Goal: Transaction & Acquisition: Purchase product/service

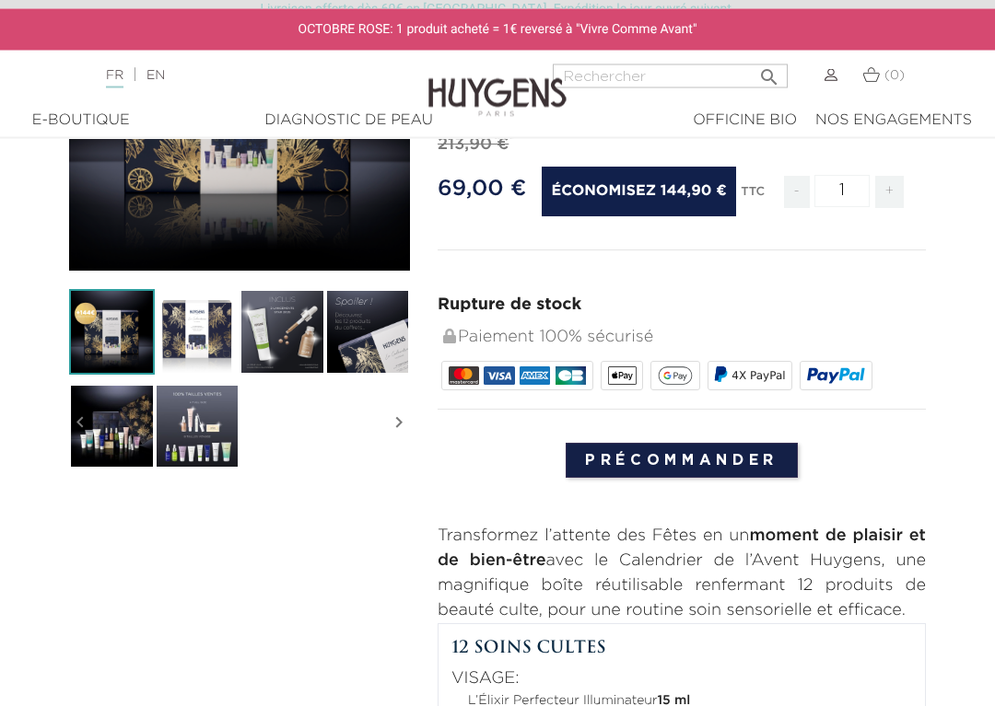
scroll to position [330, 0]
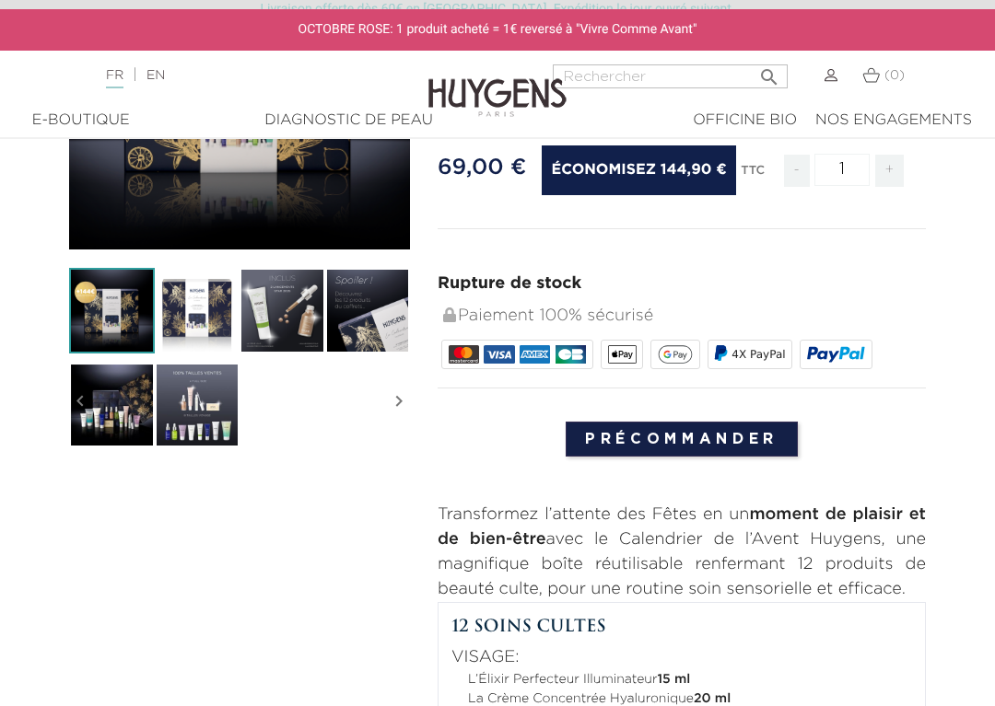
click at [708, 455] on input "Précommander" at bounding box center [681, 439] width 232 height 35
click at [692, 444] on input "Précommander" at bounding box center [681, 439] width 232 height 35
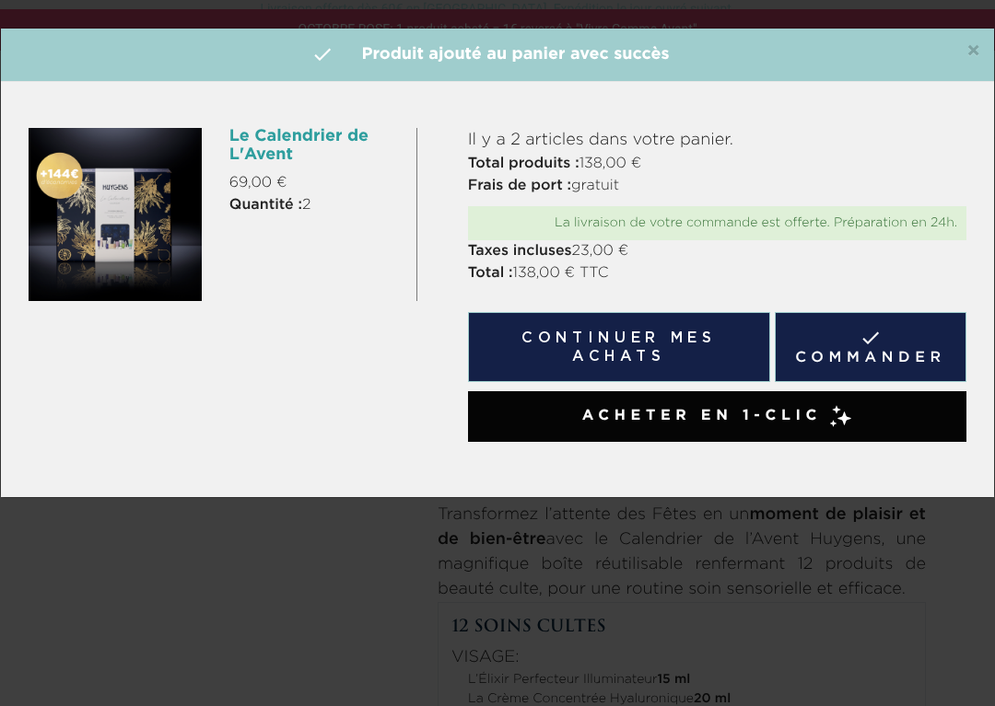
click at [977, 41] on span "×" at bounding box center [973, 52] width 14 height 22
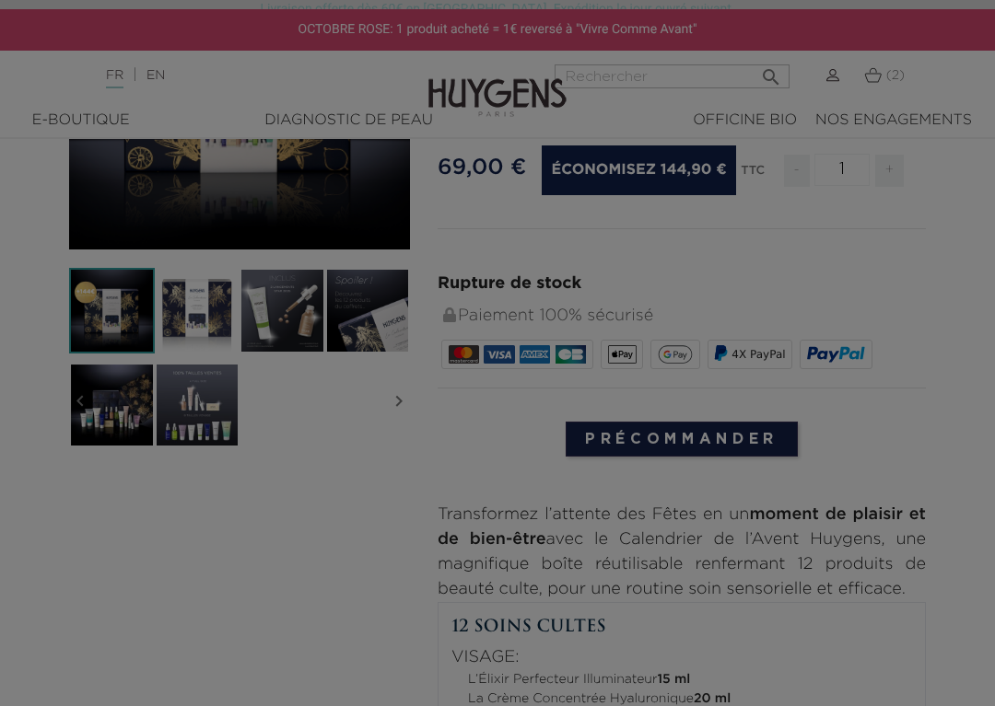
click at [883, 74] on div at bounding box center [497, 353] width 995 height 706
click at [885, 85] on div at bounding box center [497, 353] width 995 height 706
click at [878, 83] on div at bounding box center [497, 353] width 995 height 706
click at [879, 82] on div at bounding box center [497, 353] width 995 height 706
click at [896, 94] on div at bounding box center [497, 353] width 995 height 706
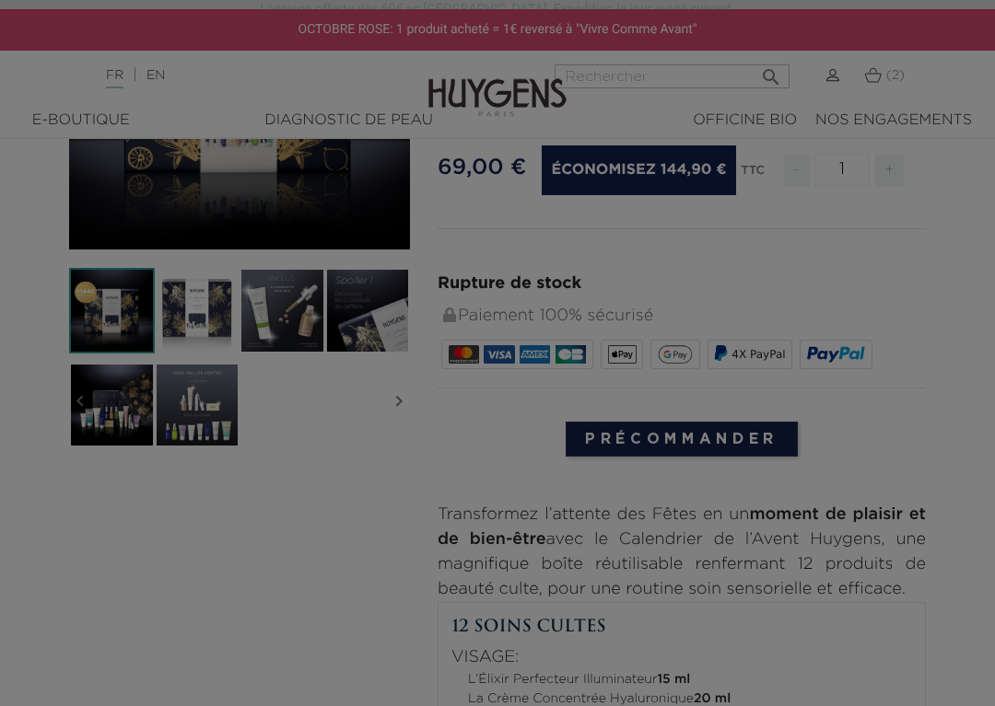
click at [889, 77] on div at bounding box center [497, 353] width 995 height 706
click at [885, 80] on div at bounding box center [497, 353] width 995 height 706
click at [896, 60] on div at bounding box center [497, 353] width 995 height 706
click at [877, 83] on div at bounding box center [497, 353] width 995 height 706
click at [887, 84] on div at bounding box center [497, 353] width 995 height 706
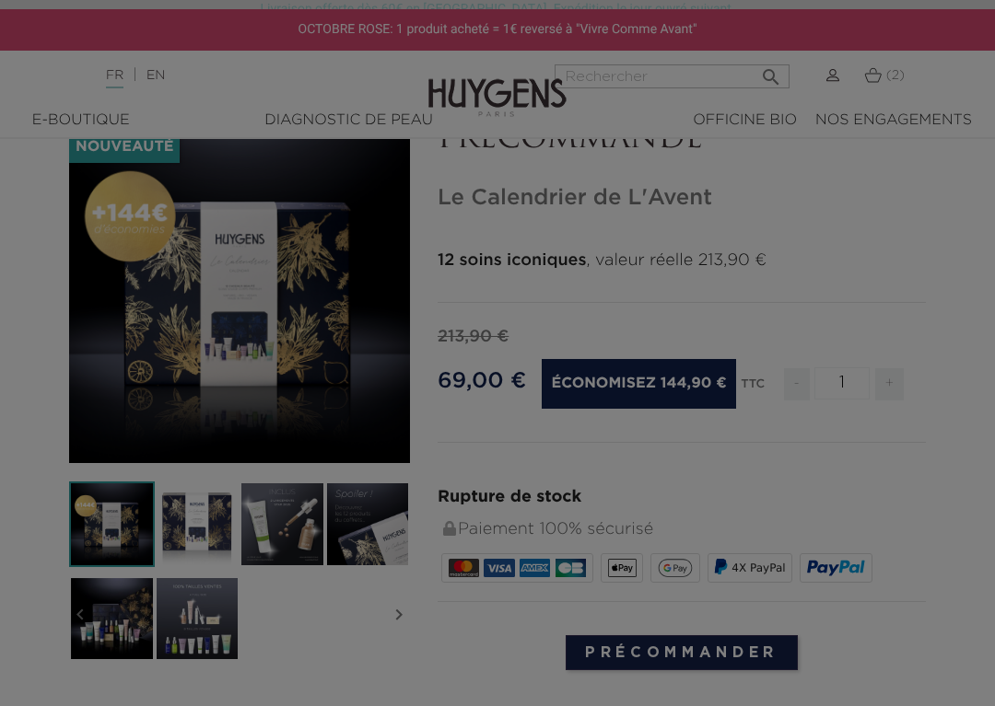
scroll to position [131, 0]
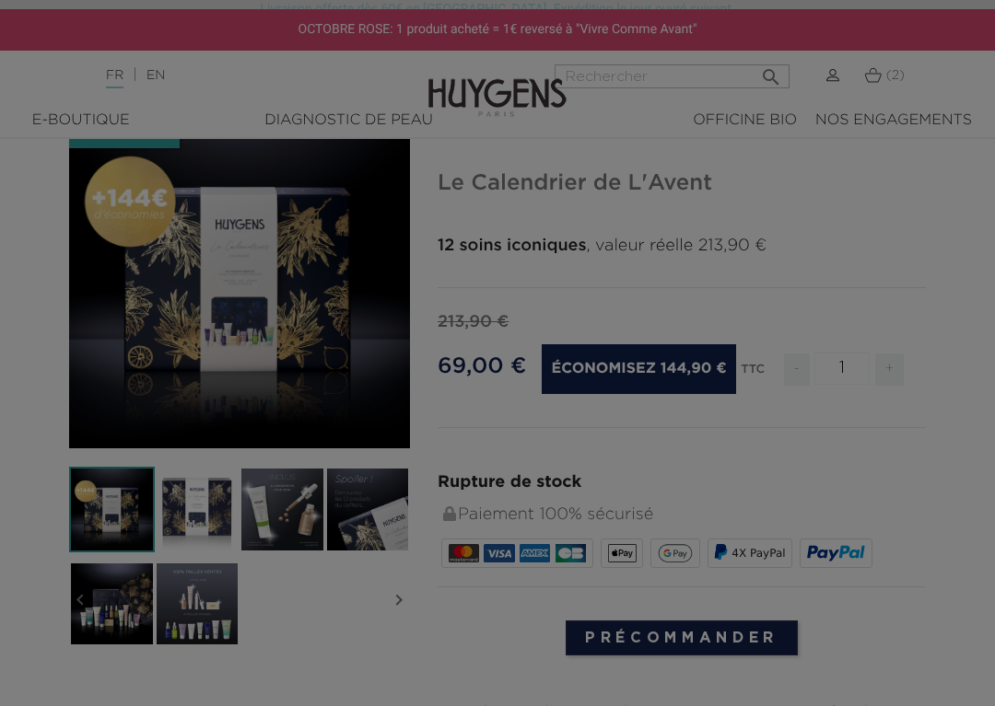
click at [885, 92] on div at bounding box center [497, 353] width 995 height 706
click at [872, 85] on div at bounding box center [497, 353] width 995 height 706
click at [856, 72] on div at bounding box center [497, 353] width 995 height 706
click at [884, 82] on div at bounding box center [497, 353] width 995 height 706
click at [894, 67] on div at bounding box center [497, 353] width 995 height 706
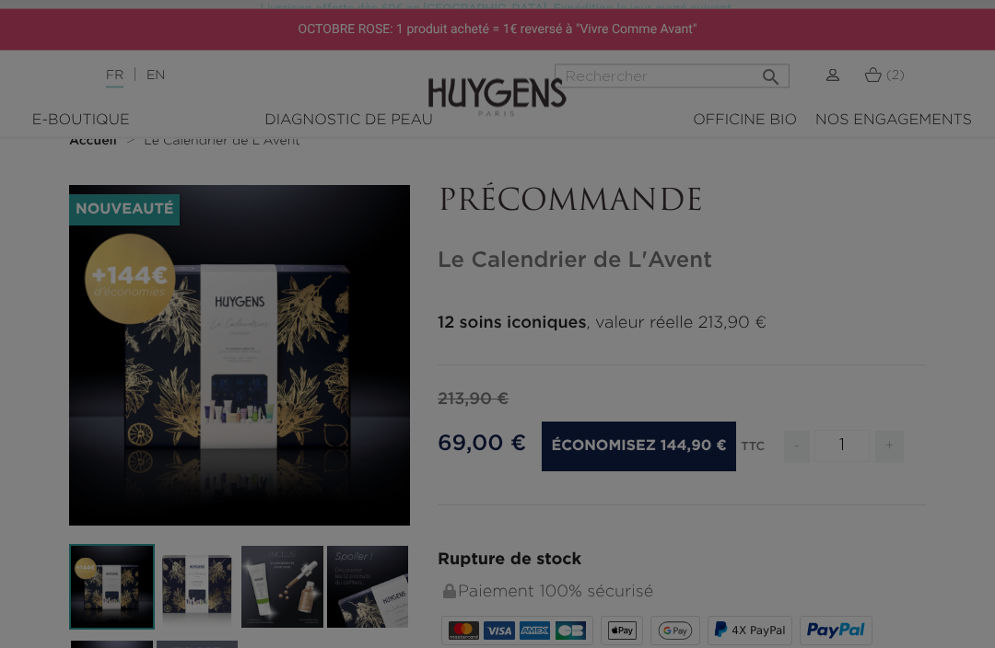
scroll to position [0, 0]
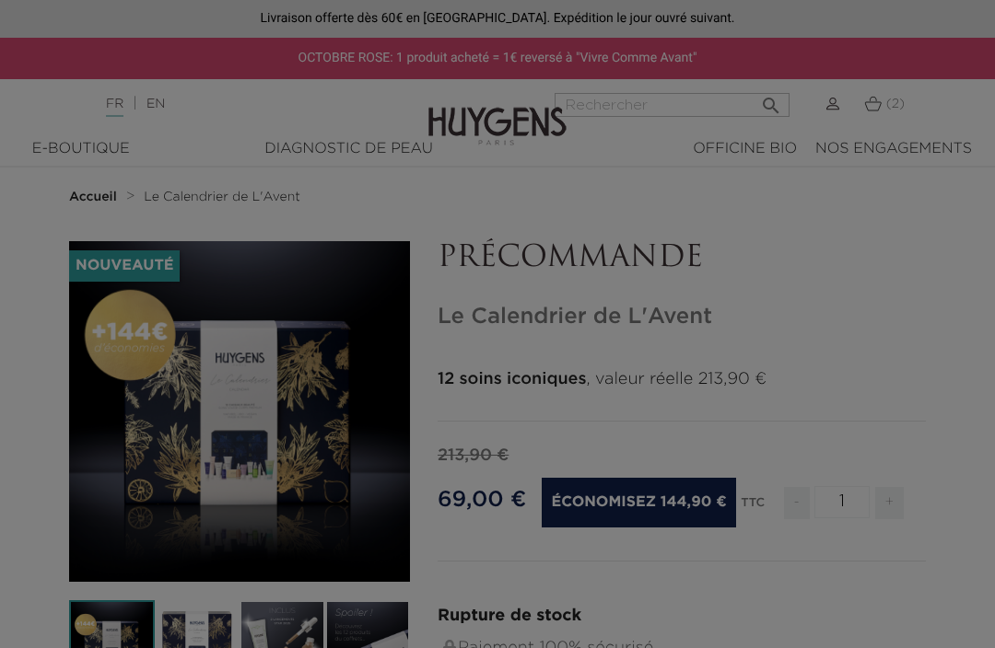
click at [881, 104] on div at bounding box center [497, 324] width 995 height 648
click at [884, 122] on div at bounding box center [497, 324] width 995 height 648
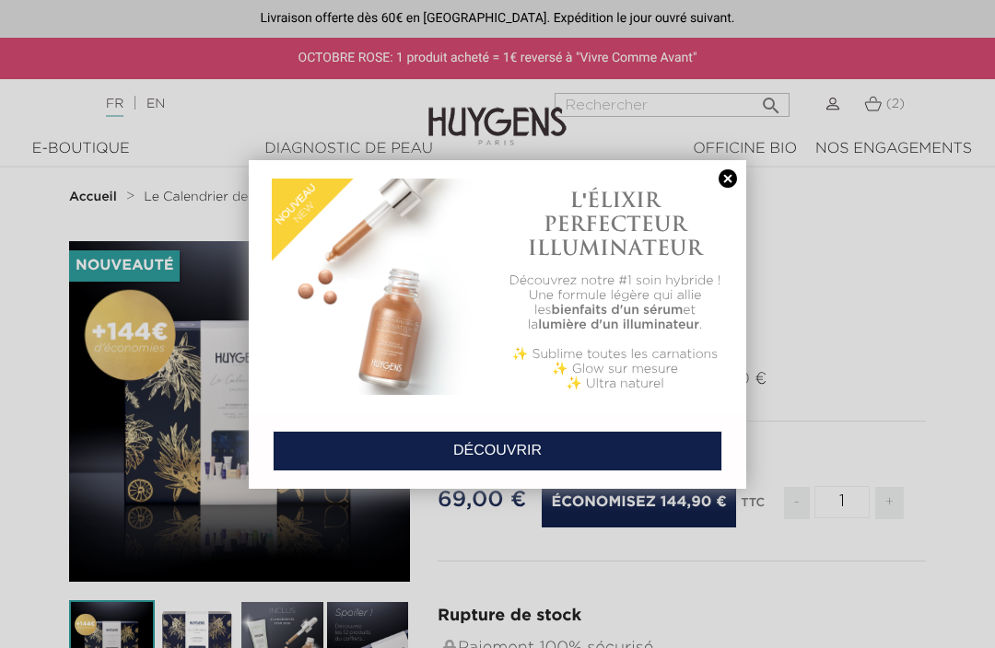
click at [739, 177] on link at bounding box center [728, 178] width 26 height 19
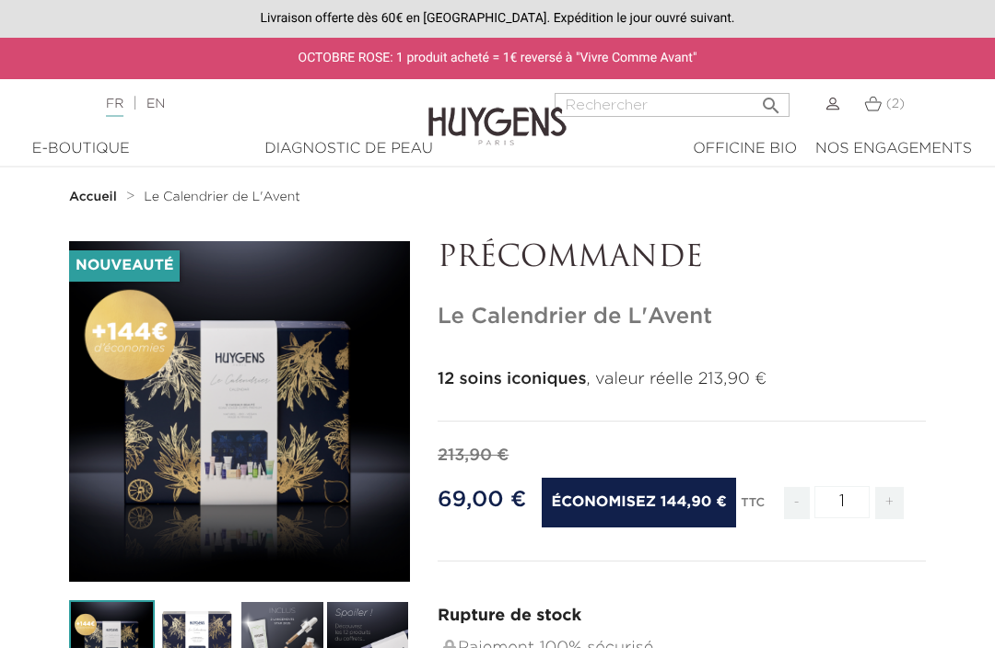
click at [874, 101] on img at bounding box center [872, 104] width 17 height 16
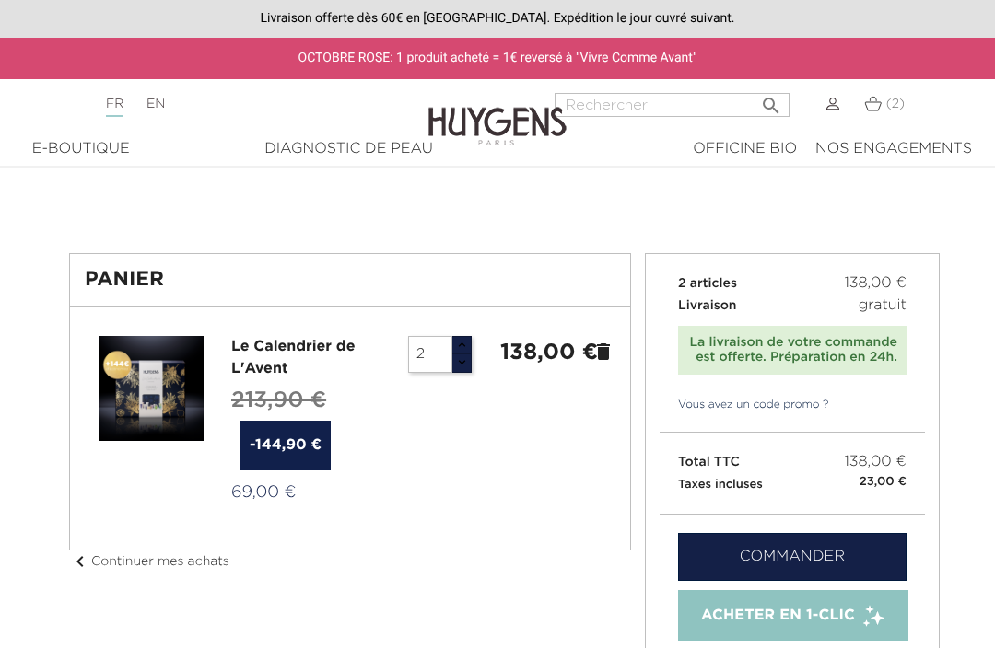
click at [469, 352] on button "button" at bounding box center [461, 345] width 20 height 19
click at [479, 342] on div "3" at bounding box center [440, 354] width 92 height 37
click at [463, 372] on button "button" at bounding box center [461, 363] width 20 height 19
type input "2"
click at [461, 371] on button "button" at bounding box center [461, 363] width 20 height 19
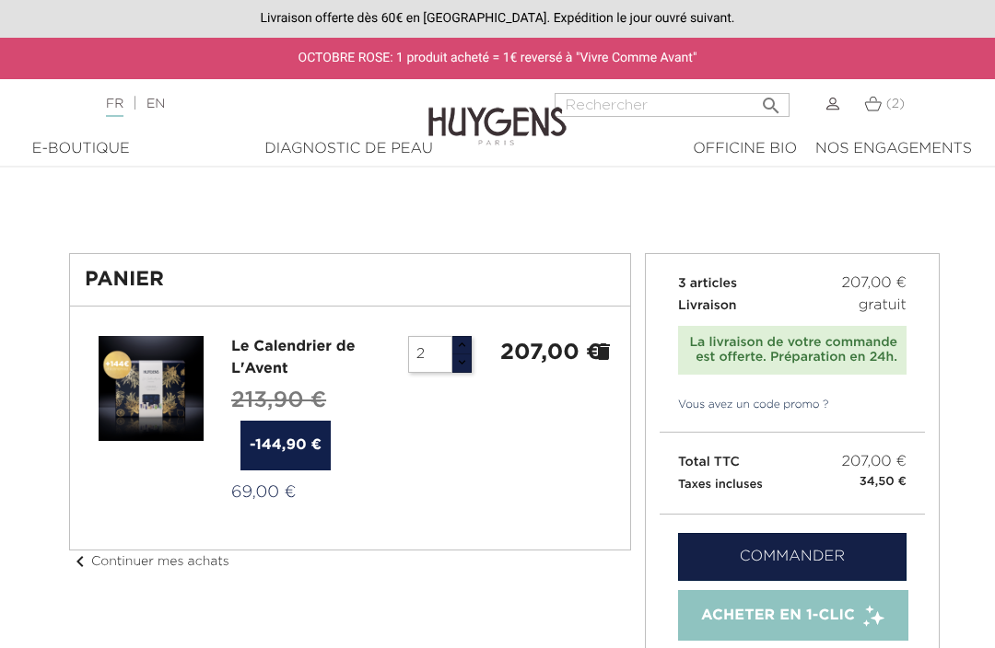
click at [471, 369] on button "button" at bounding box center [461, 363] width 20 height 19
type input "1"
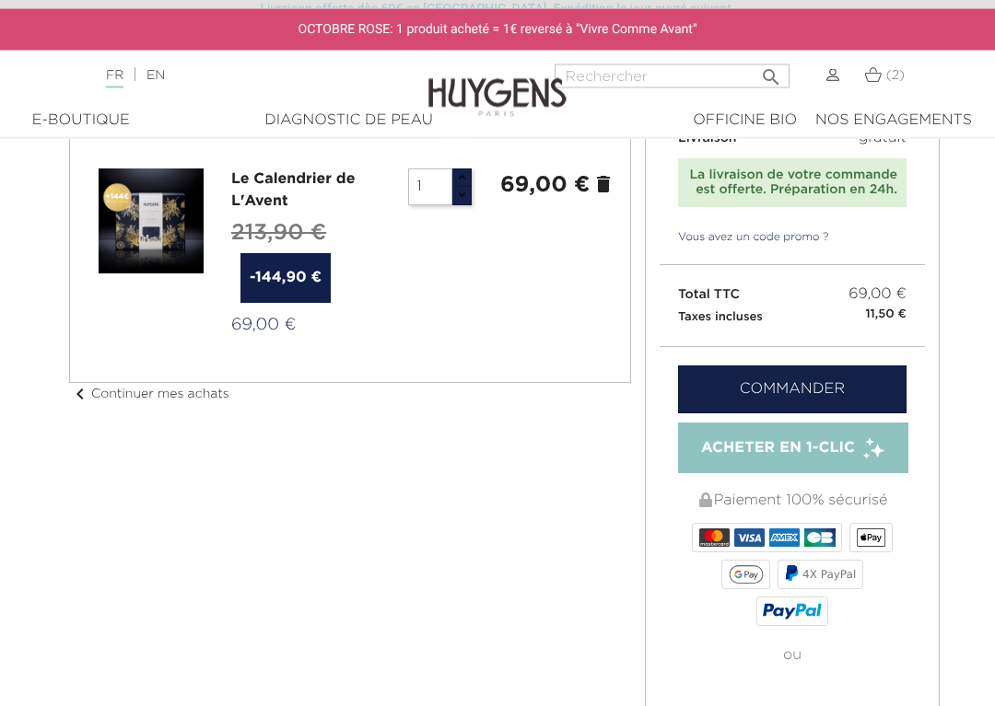
scroll to position [137, 0]
click at [826, 384] on link "Commander" at bounding box center [792, 390] width 228 height 48
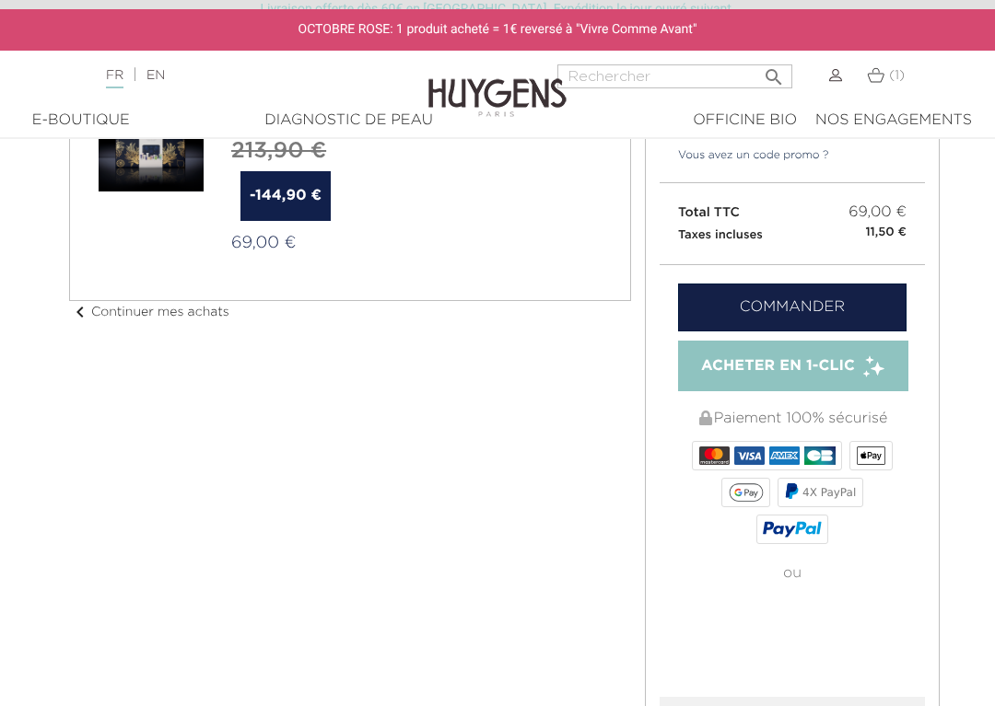
scroll to position [243, 0]
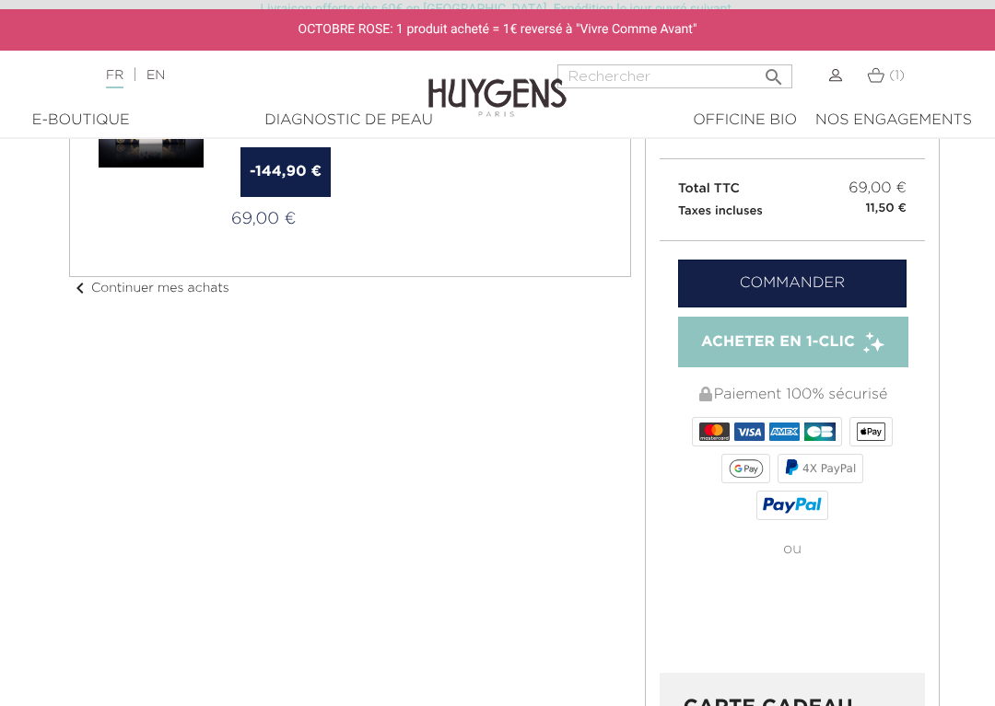
click at [836, 280] on link "Commander" at bounding box center [792, 284] width 228 height 48
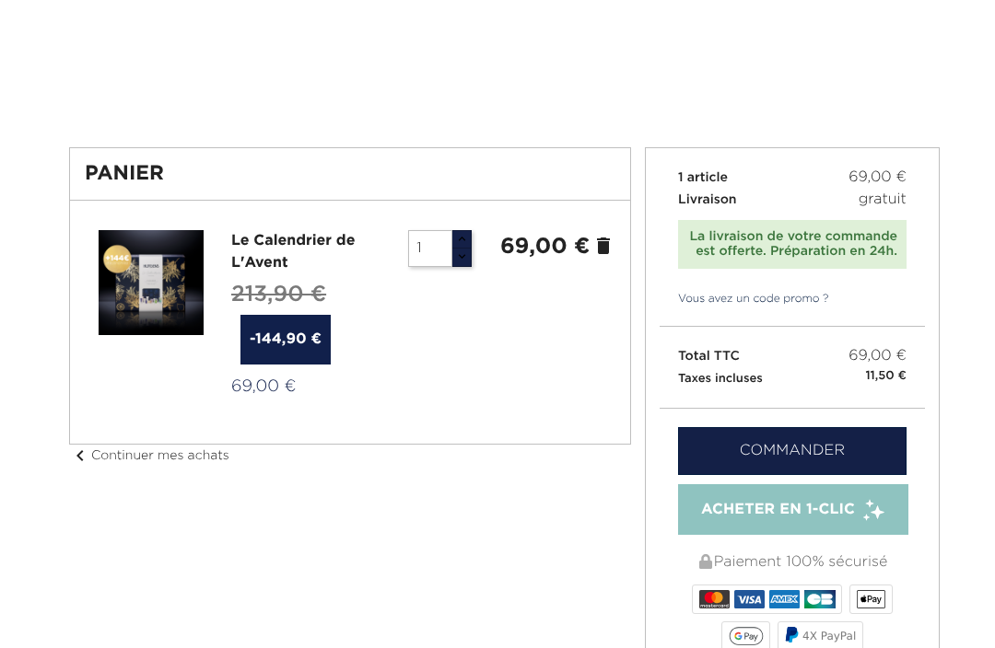
scroll to position [243, 0]
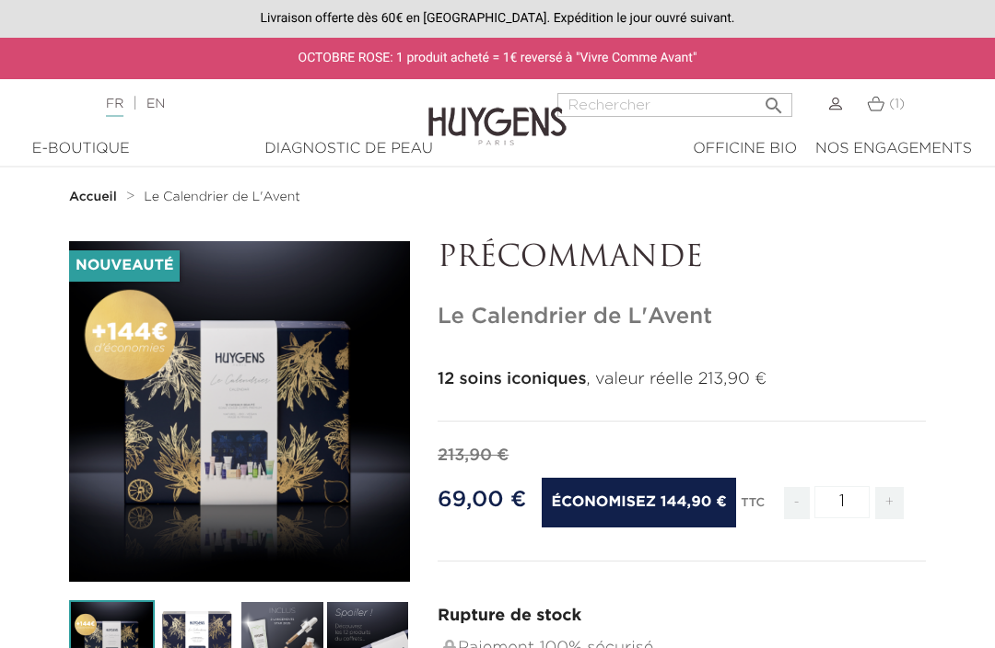
click at [891, 108] on span "(1)" at bounding box center [897, 104] width 16 height 13
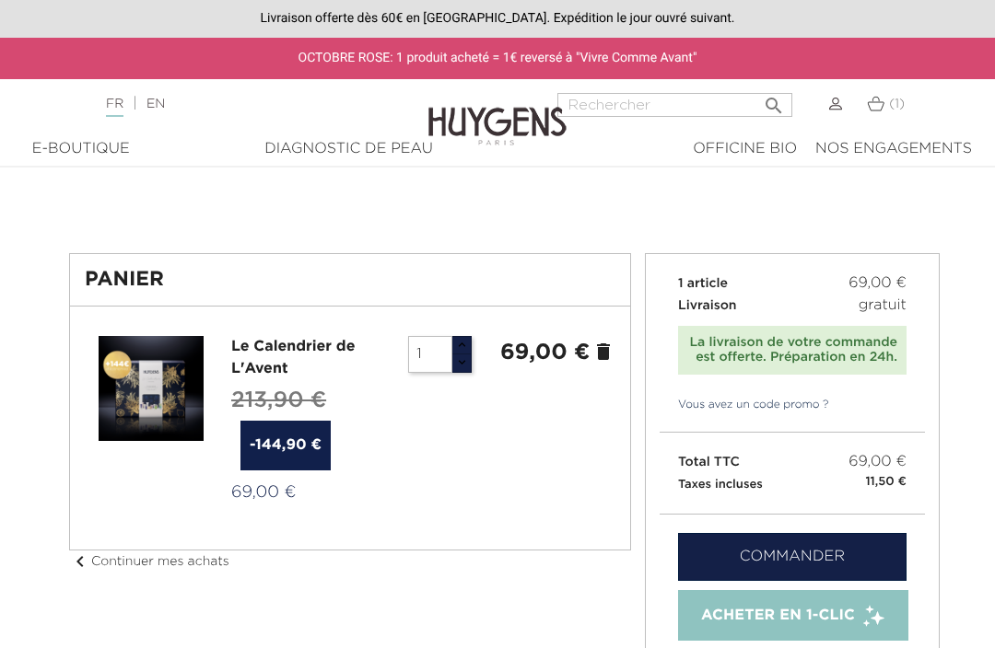
click at [820, 555] on link "Commander" at bounding box center [792, 557] width 228 height 48
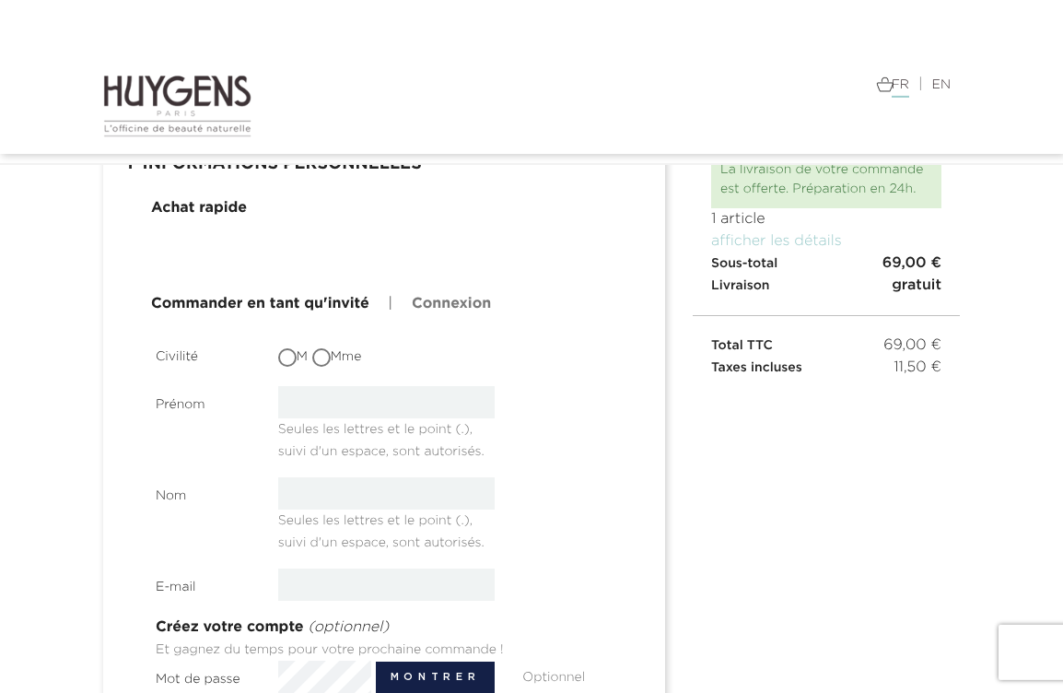
scroll to position [83, 0]
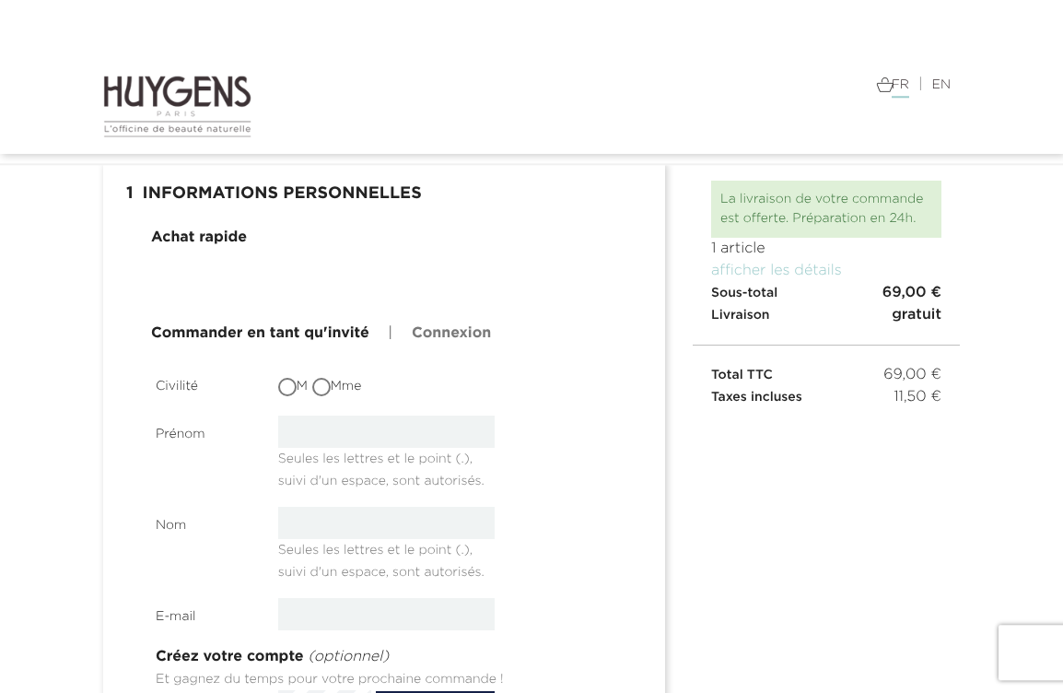
click at [343, 378] on label "Mme" at bounding box center [337, 386] width 50 height 19
click at [332, 379] on input "Mme" at bounding box center [323, 388] width 18 height 18
radio input "true"
click at [356, 423] on input "text" at bounding box center [386, 431] width 217 height 32
type input "[PERSON_NAME][EMAIL_ADDRESS][DOMAIN_NAME]"
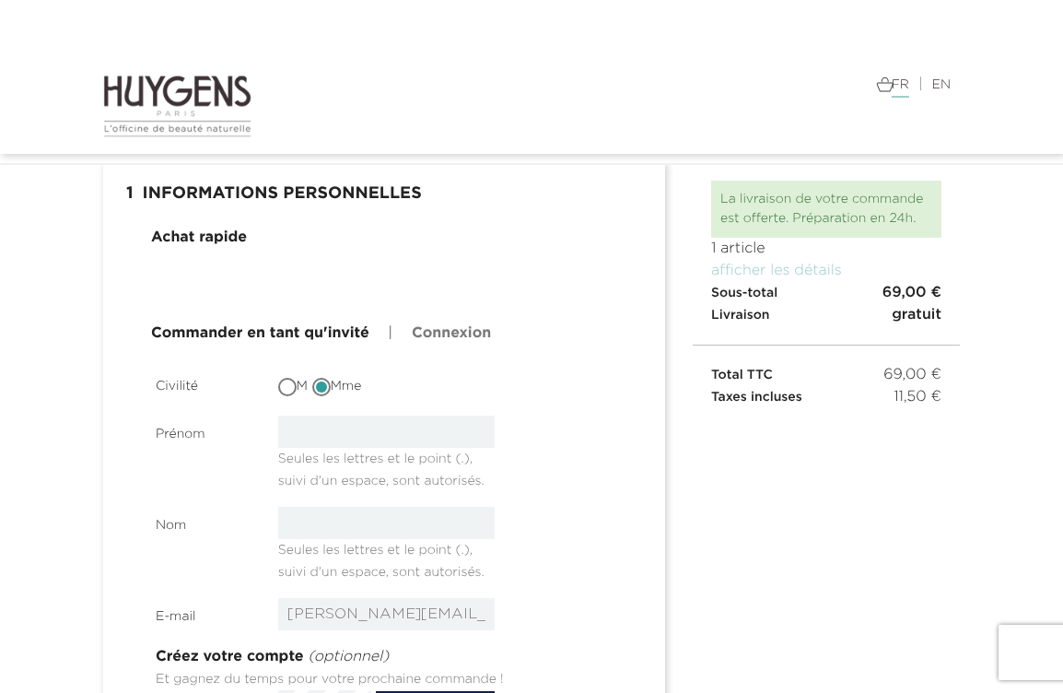
type input "Dilly"
type input "[PERSON_NAME]"
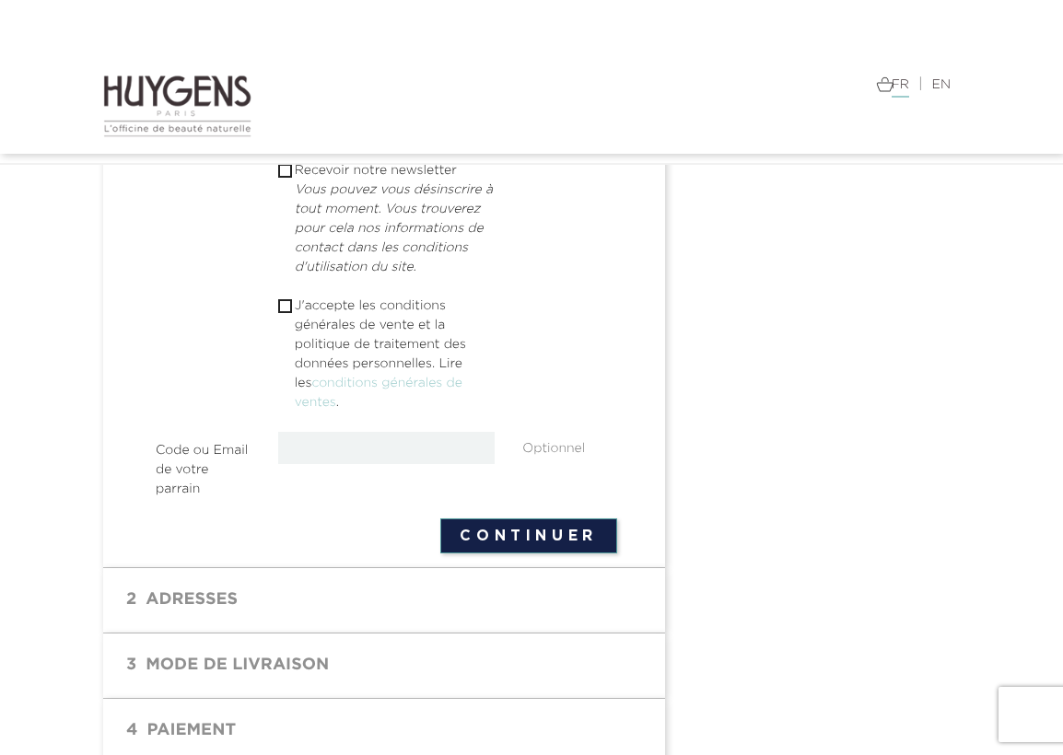
scroll to position [658, 0]
click at [785, 259] on div " 1 Informations personnelles mode_edit Modifier Achat rapide Commander en tant…" at bounding box center [531, 176] width 884 height 1178
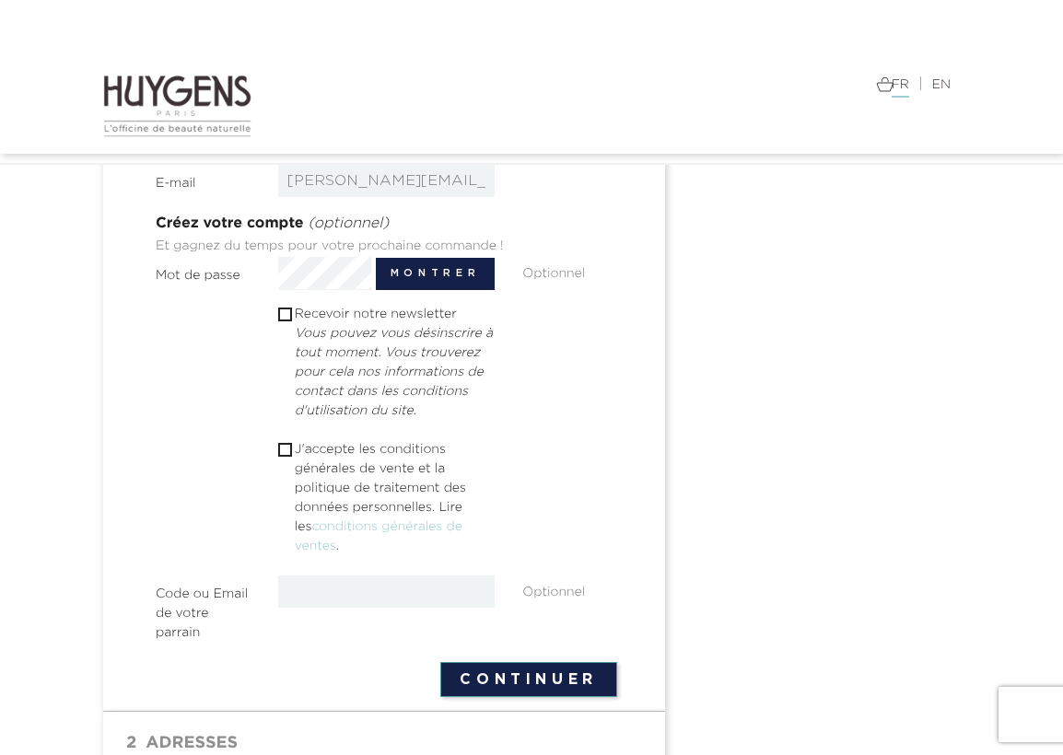
scroll to position [518, 0]
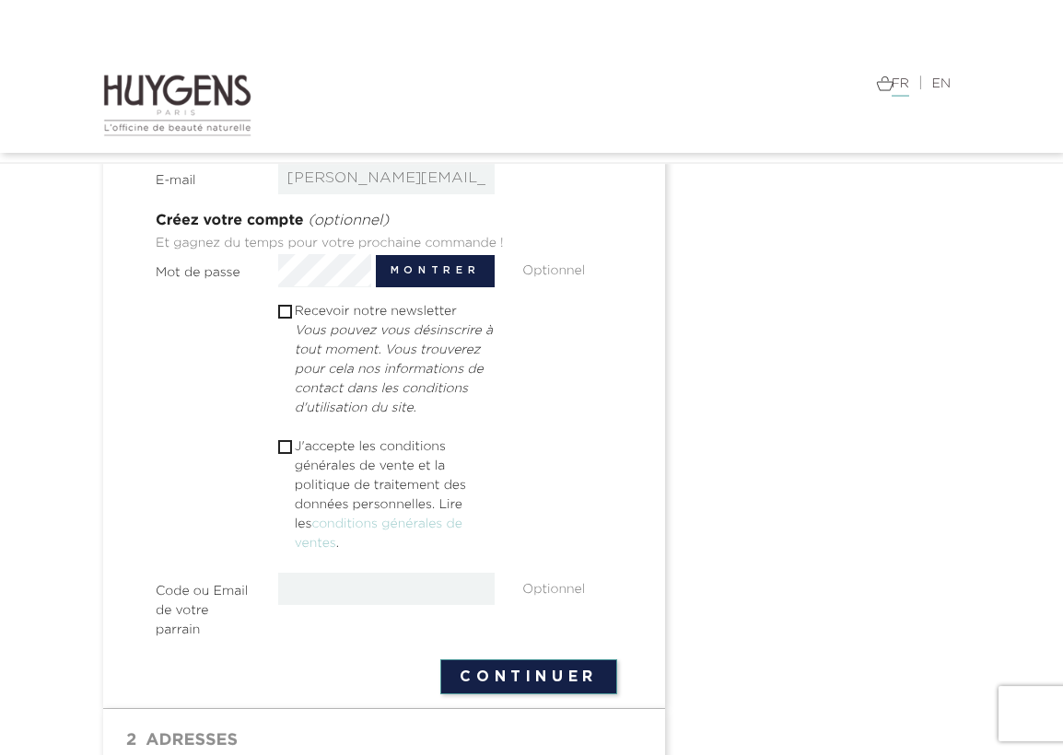
click at [293, 355] on span " Recevoir notre newsletter Vous pouvez vous désinscrire à tout moment. Vous tr…" at bounding box center [386, 363] width 217 height 121
click at [284, 376] on span " Recevoir notre newsletter Vous pouvez vous désinscrire à tout moment. Vous tr…" at bounding box center [386, 363] width 217 height 121
click at [289, 319] on input "checkbox" at bounding box center [284, 313] width 12 height 12
checkbox input "true"
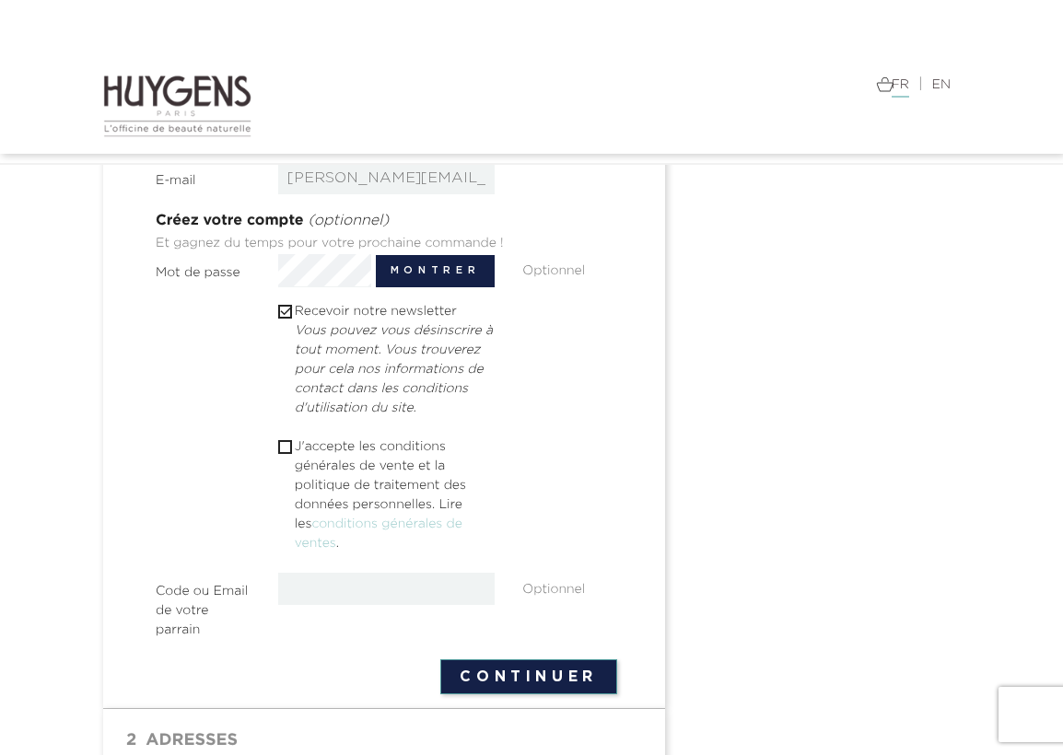
click at [303, 511] on p "J'accepte les conditions générales de vente et la politique de traitement des d…" at bounding box center [395, 495] width 201 height 116
click at [300, 522] on p "J'accepte les conditions générales de vente et la politique de traitement des d…" at bounding box center [395, 495] width 201 height 116
click at [287, 453] on input "checkbox" at bounding box center [284, 447] width 12 height 12
checkbox input "true"
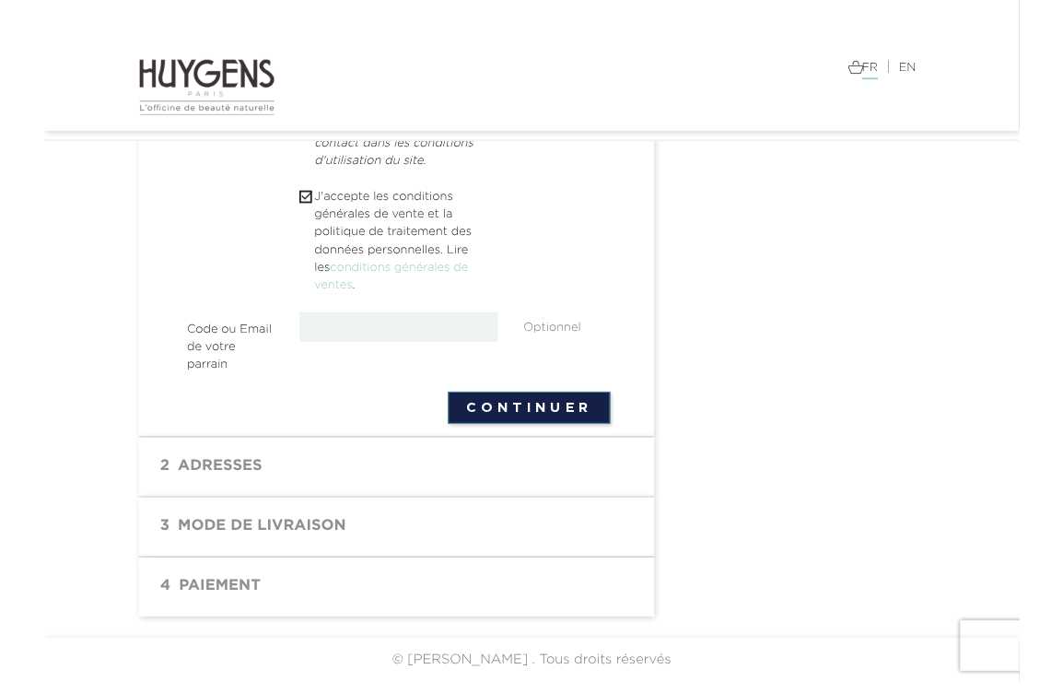
scroll to position [837, 0]
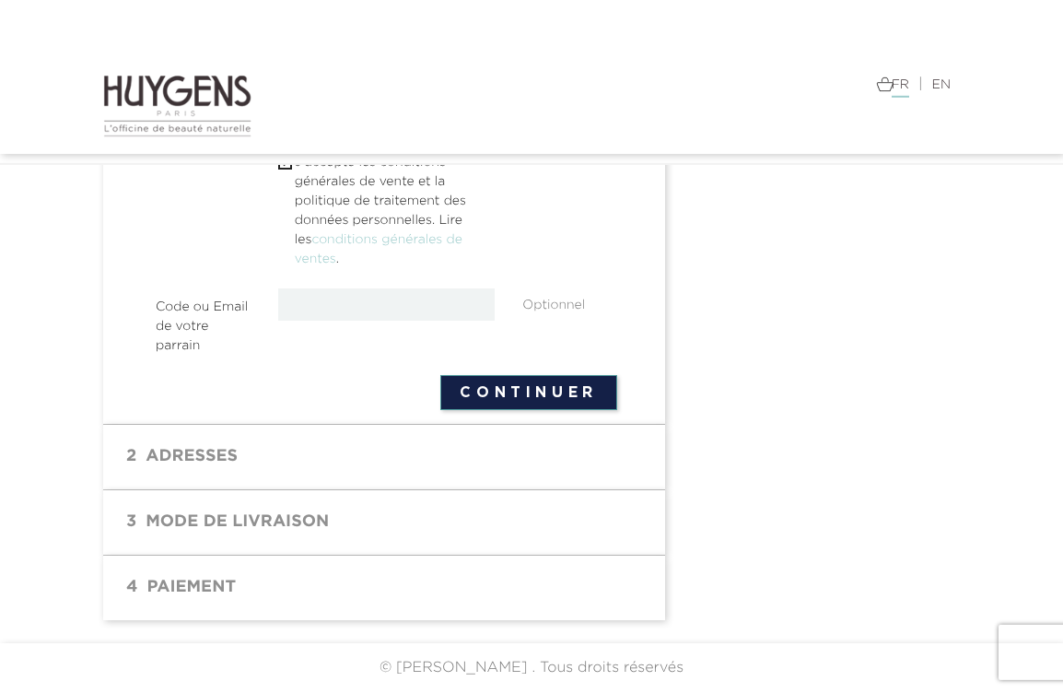
click at [555, 410] on button "Continuer" at bounding box center [528, 392] width 177 height 35
